Goal: Information Seeking & Learning: Learn about a topic

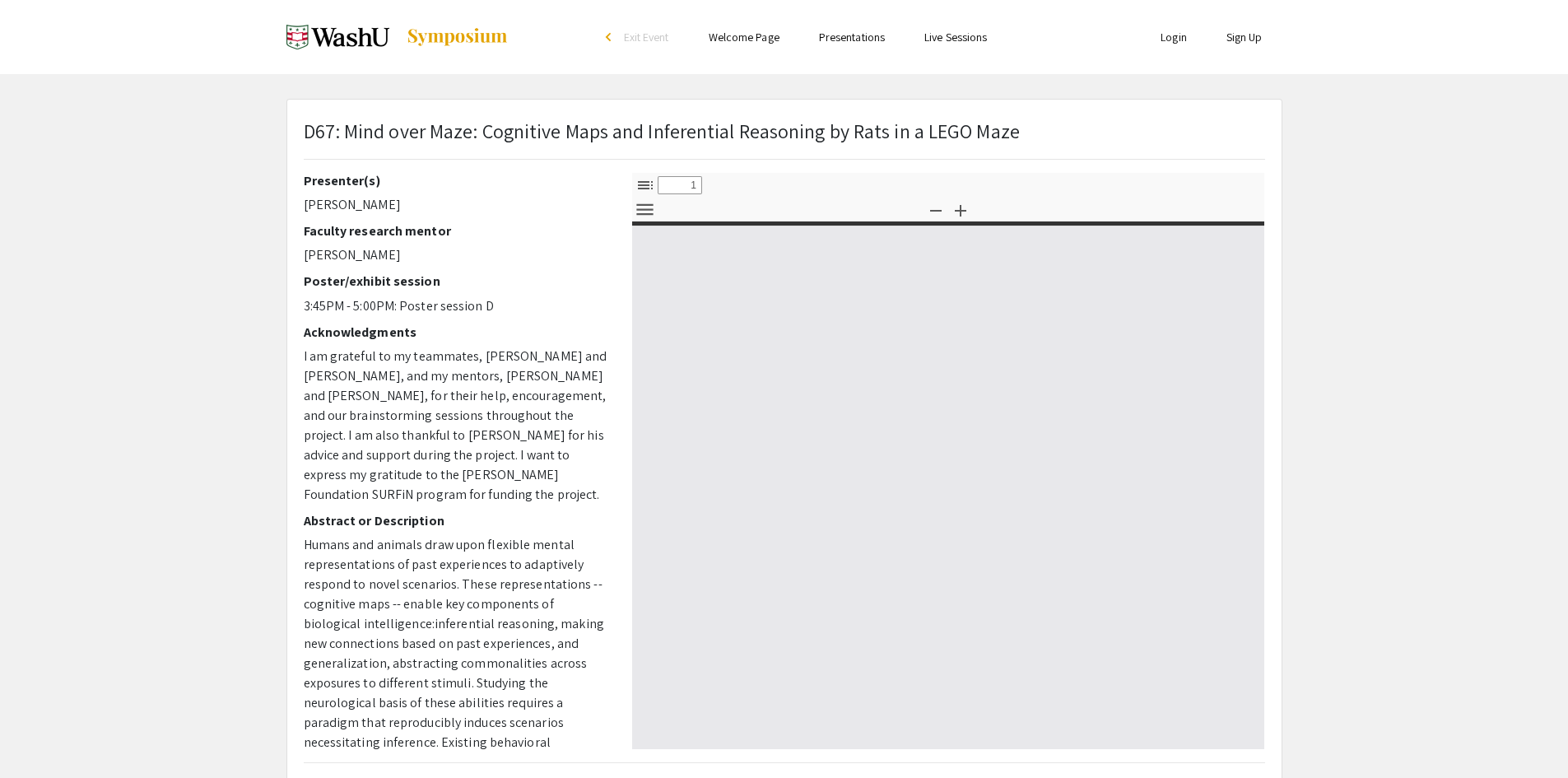
select select "custom"
type input "0"
select select "custom"
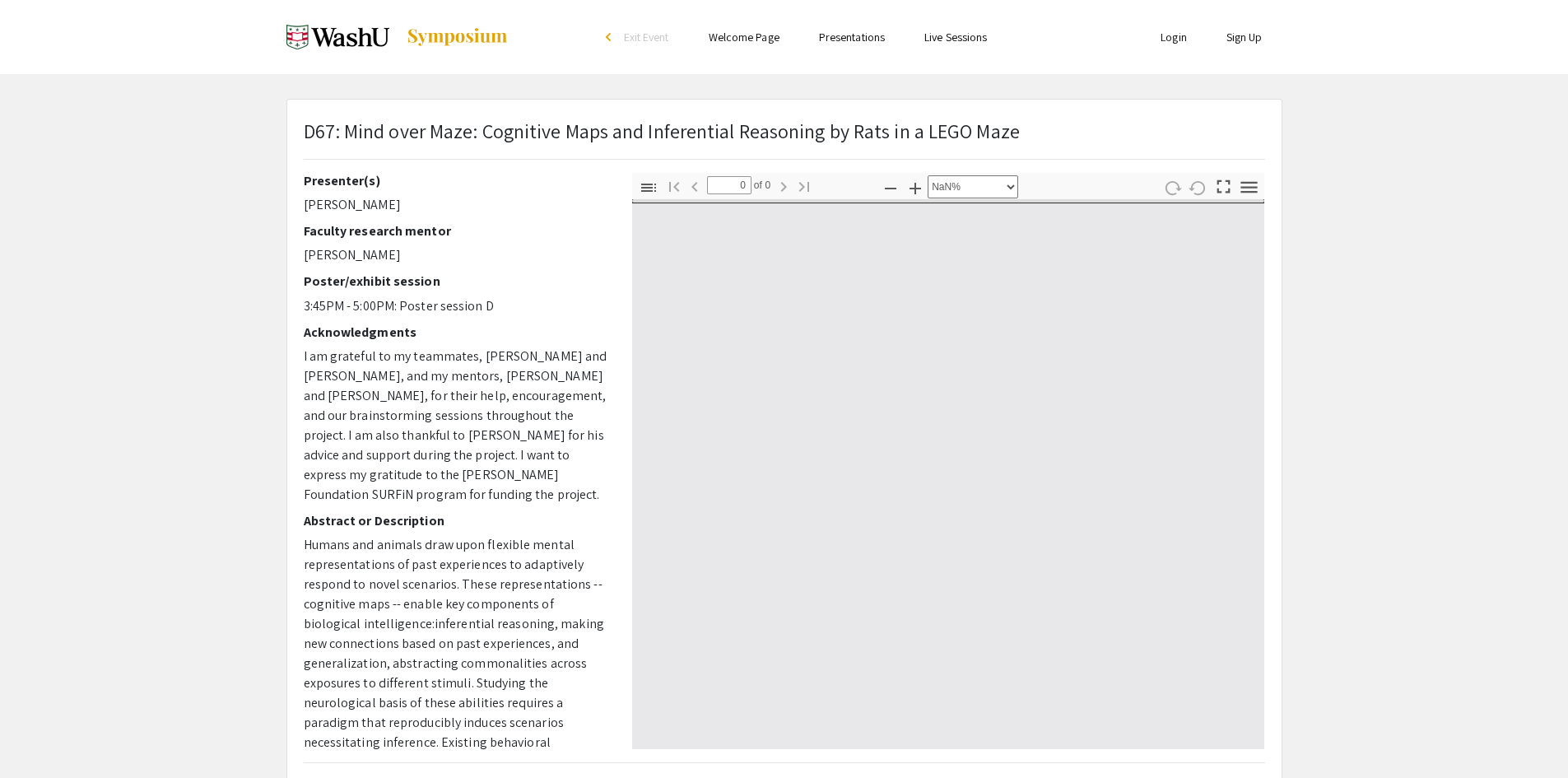
type input "1"
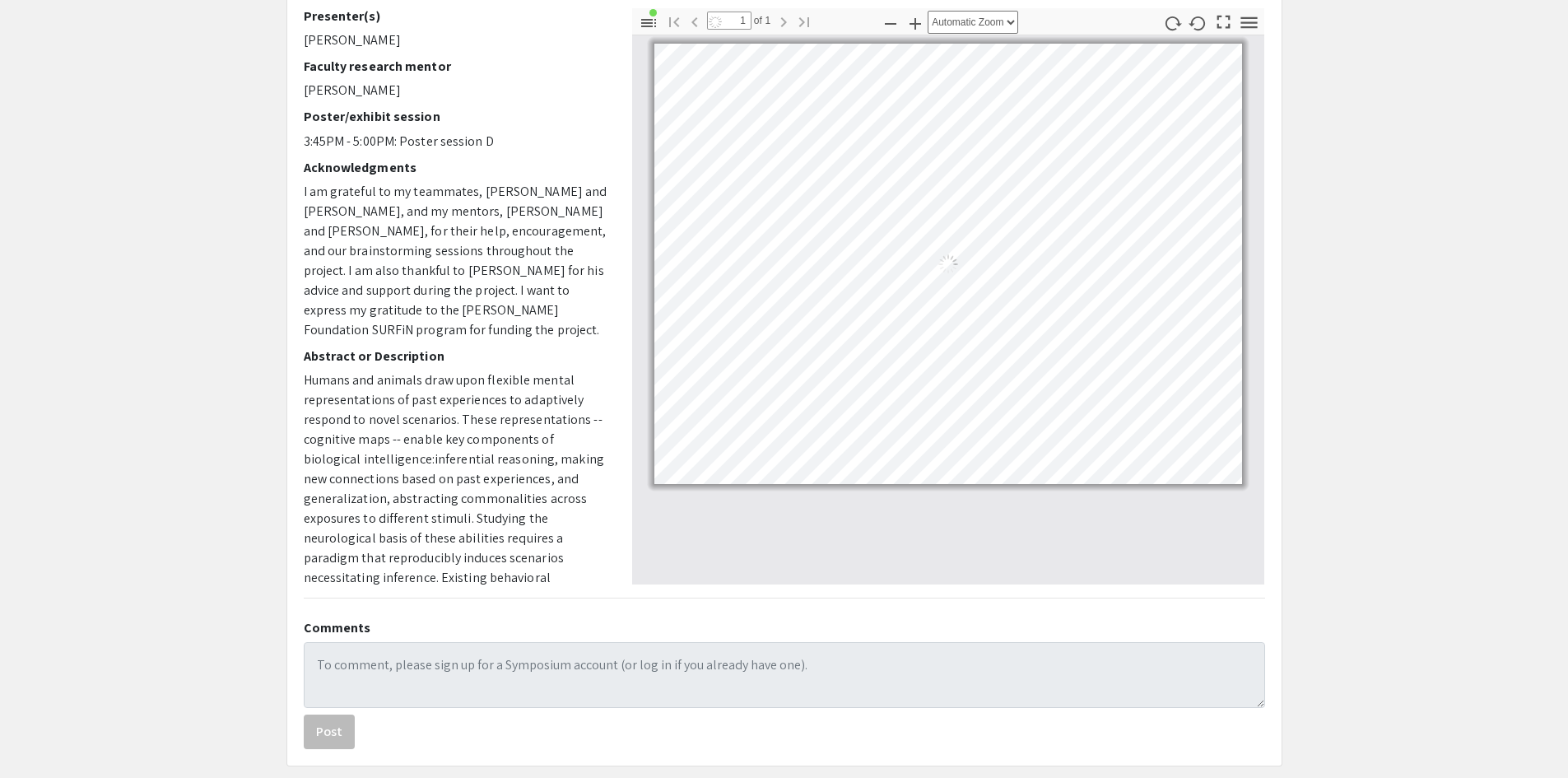
scroll to position [82, 0]
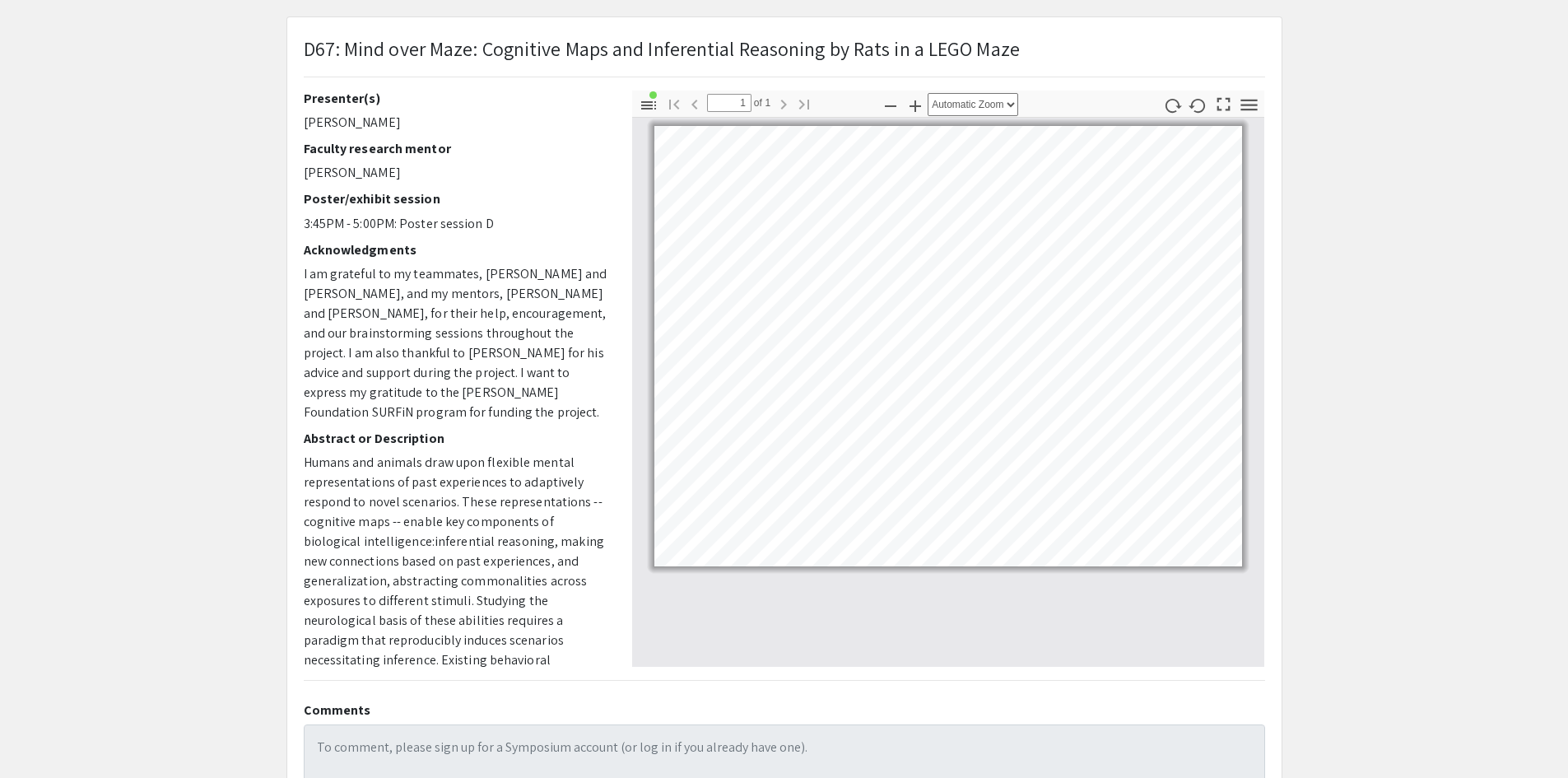
click at [915, 117] on pdf-zoom-in "Zoom In" at bounding box center [915, 105] width 25 height 30
click at [913, 106] on icon "button" at bounding box center [915, 106] width 11 height 11
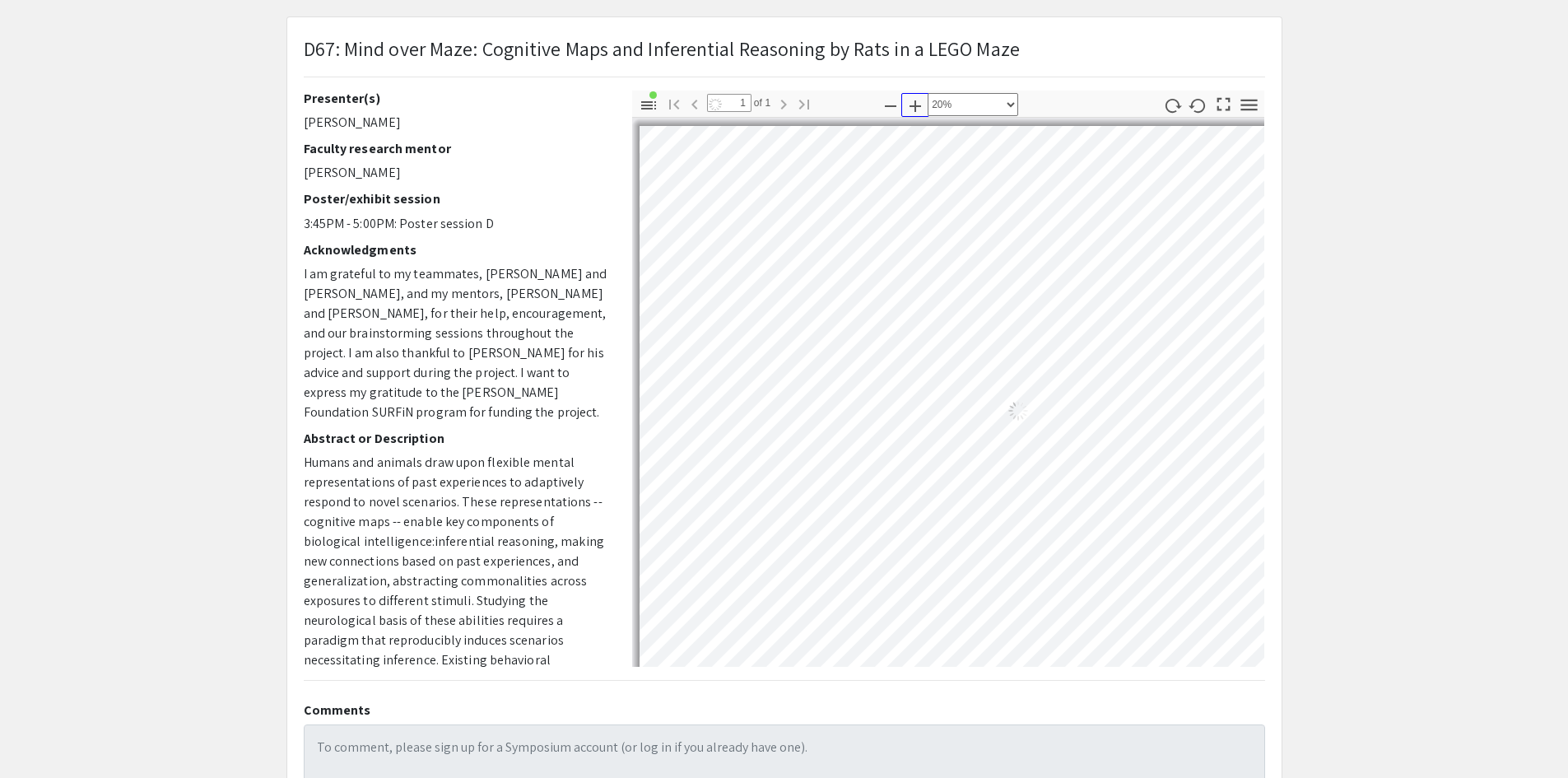
click at [913, 106] on icon "button" at bounding box center [915, 106] width 11 height 11
select select "custom"
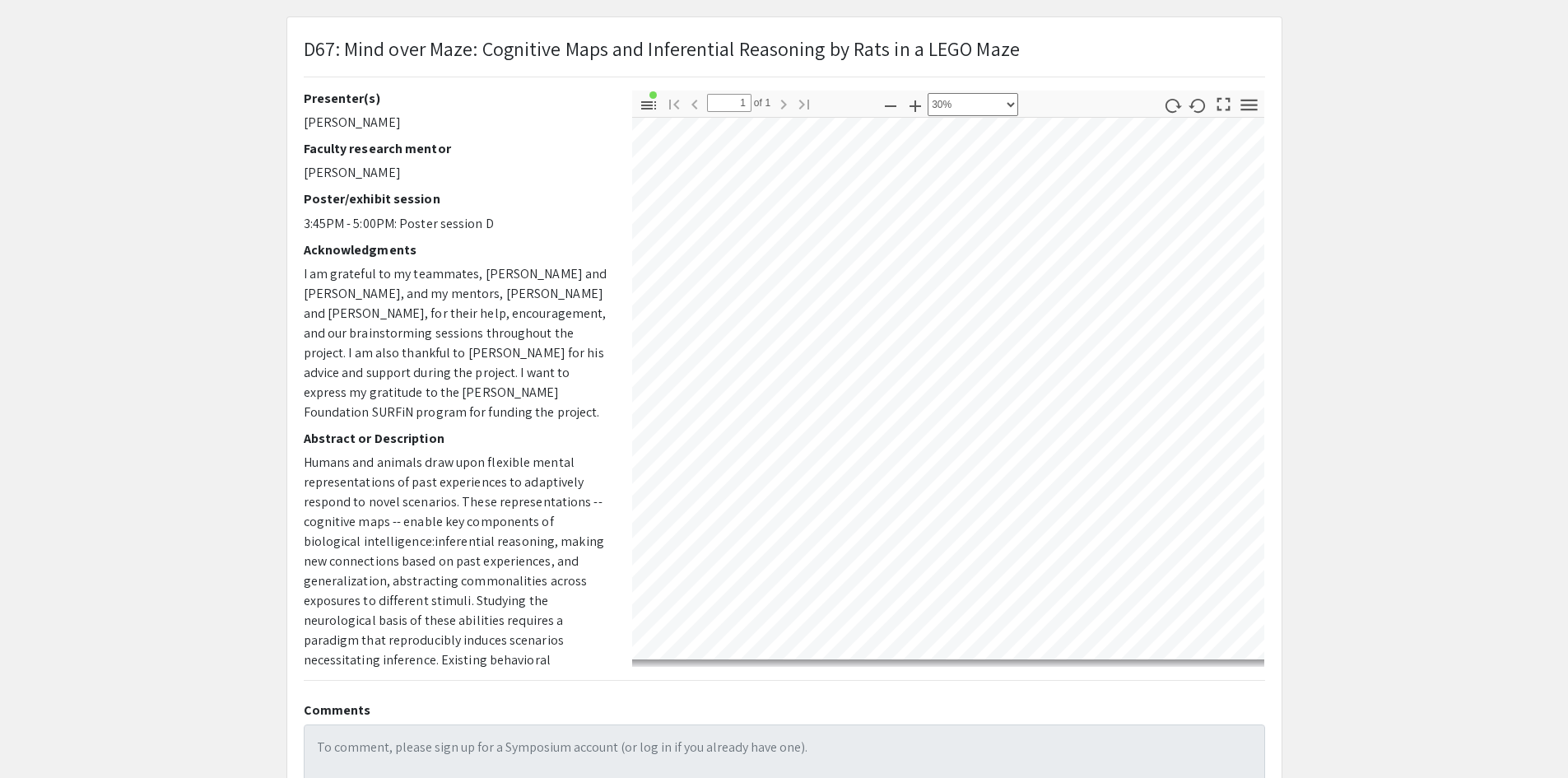
scroll to position [331, 33]
